Goal: Information Seeking & Learning: Understand process/instructions

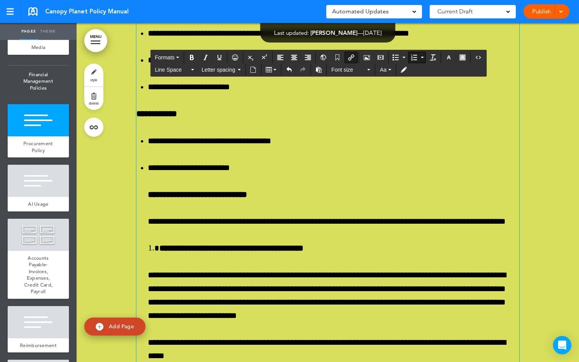
scroll to position [30073, 0]
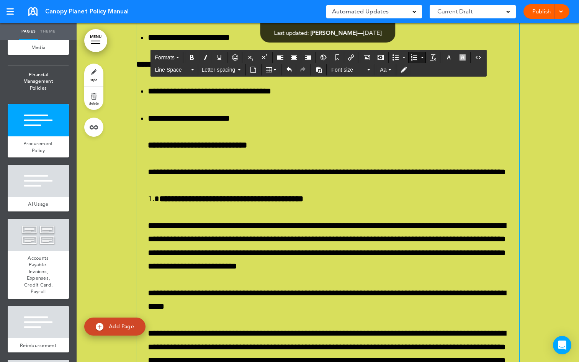
drag, startPoint x: 303, startPoint y: 262, endPoint x: 134, endPoint y: 258, distance: 169.3
click at [196, 57] on button "Bold" at bounding box center [192, 57] width 12 height 11
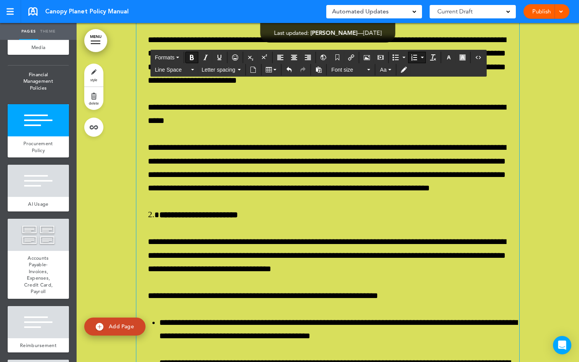
scroll to position [30261, 0]
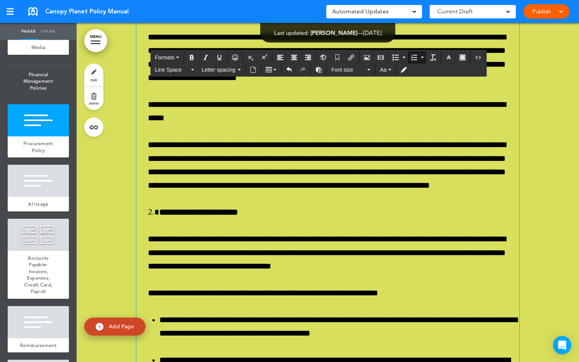
drag, startPoint x: 448, startPoint y: 252, endPoint x: 389, endPoint y: 249, distance: 59.0
drag, startPoint x: 443, startPoint y: 250, endPoint x: 389, endPoint y: 250, distance: 53.6
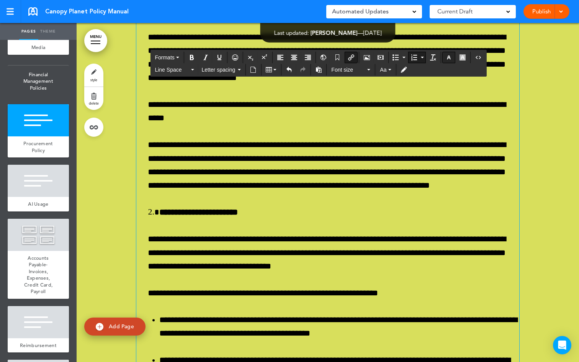
click at [446, 57] on icon "button" at bounding box center [449, 57] width 6 height 6
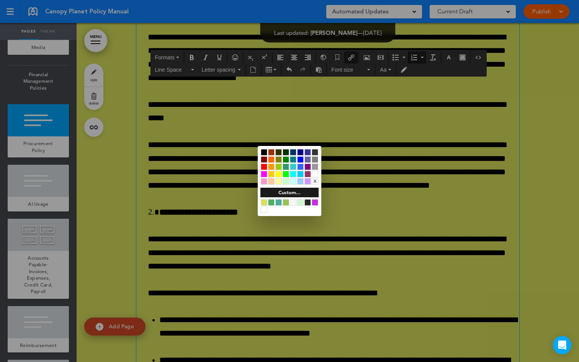
click at [300, 159] on div at bounding box center [300, 159] width 7 height 7
click at [411, 189] on div at bounding box center [289, 181] width 579 height 362
